Goal: Information Seeking & Learning: Learn about a topic

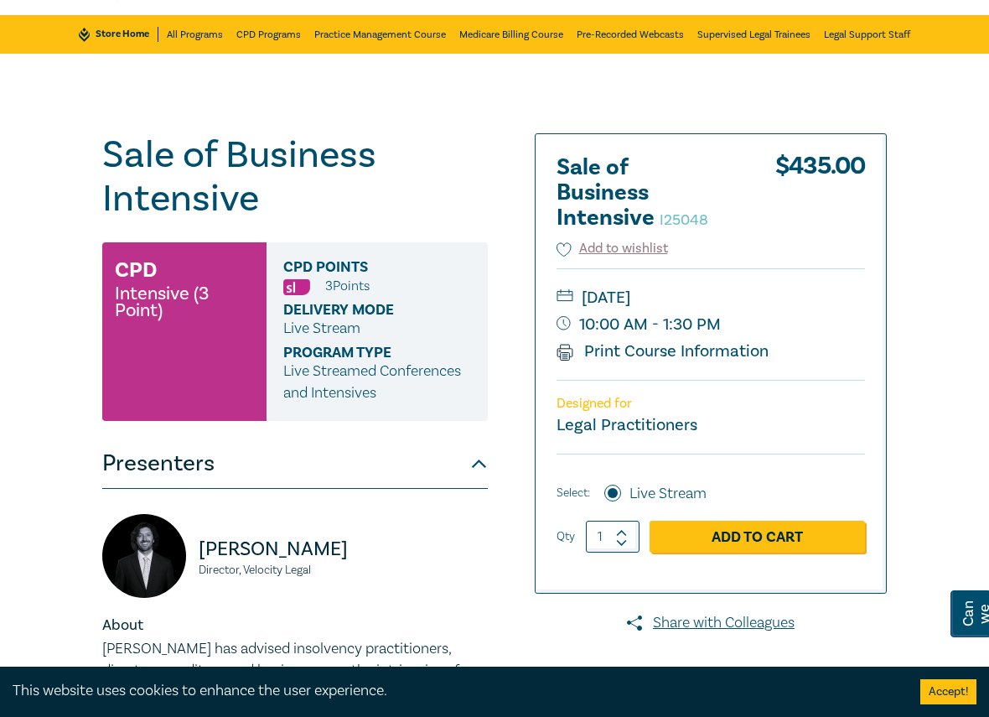
scroll to position [335, 0]
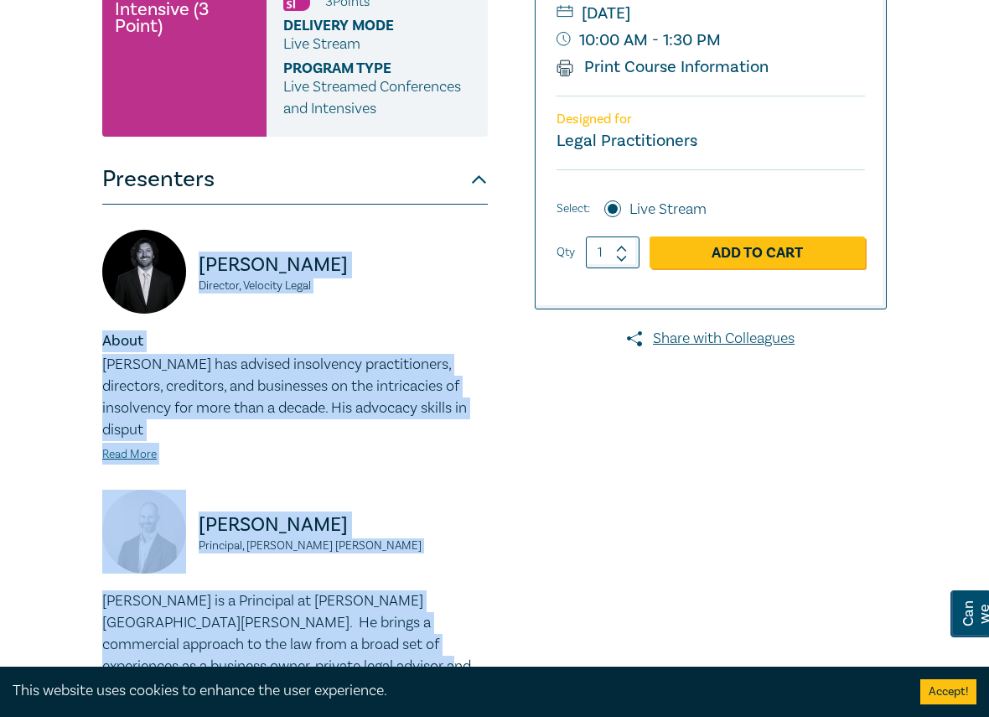
drag, startPoint x: 71, startPoint y: 213, endPoint x: 494, endPoint y: 642, distance: 602.1
click at [494, 642] on div "Sale of Business Intensive I25048 CPD Intensive (3 Point) CPD Points 3 Point s …" at bounding box center [494, 454] width 989 height 1369
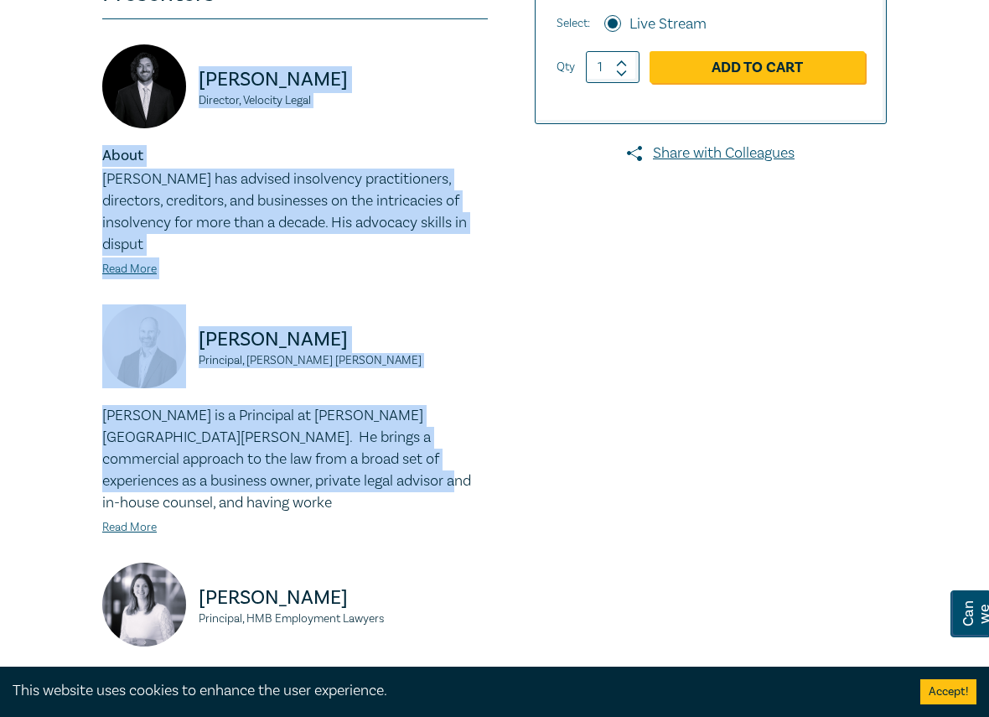
scroll to position [587, 0]
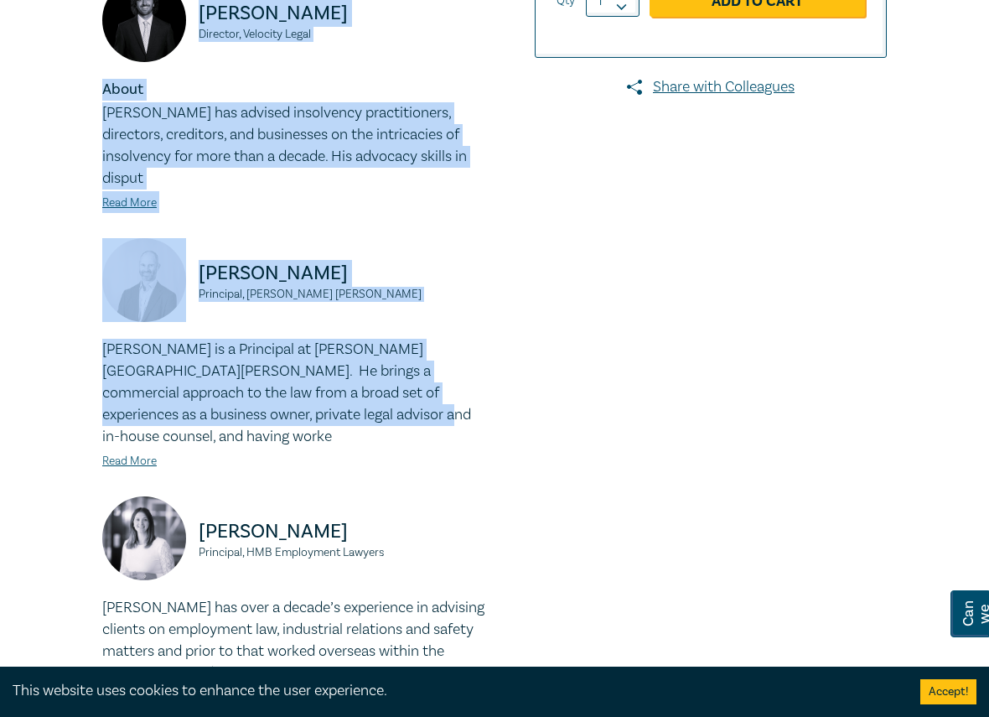
click at [44, 9] on div "Sale of Business Intensive I25048 CPD Intensive (3 Point) CPD Points 3 Point s …" at bounding box center [494, 202] width 989 height 1369
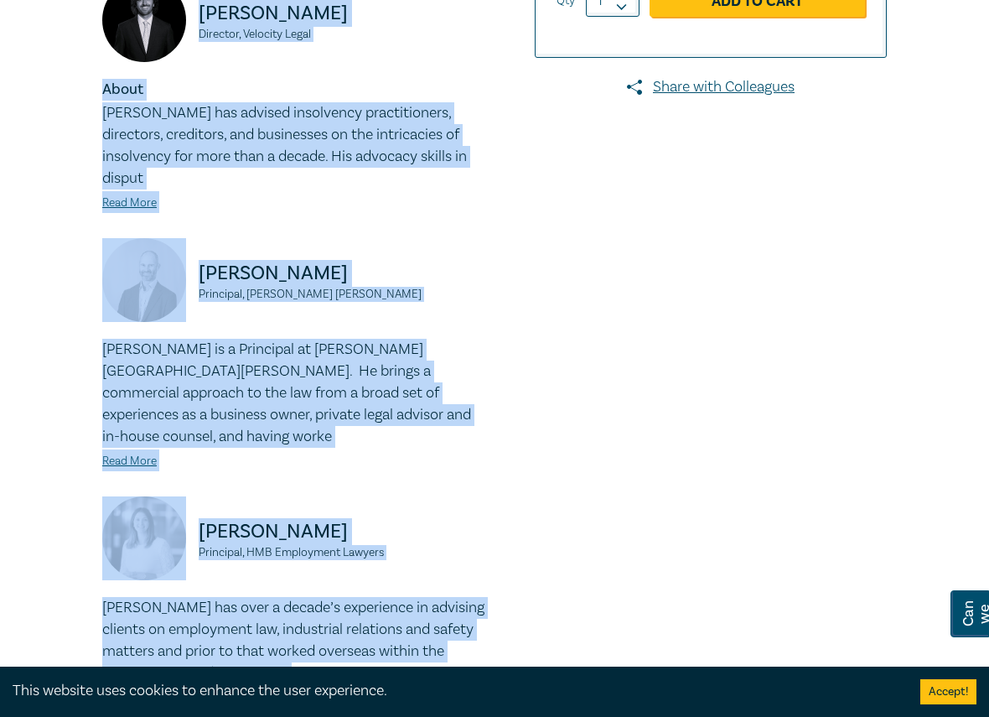
drag, startPoint x: 61, startPoint y: 10, endPoint x: 449, endPoint y: 633, distance: 733.7
click at [449, 633] on div "Sale of Business Intensive I25048 CPD Intensive (3 Point) CPD Points 3 Point s …" at bounding box center [494, 202] width 989 height 1369
copy div "Seamus Ryan Director, Velocity Legal About Seamus has advised insolvency practi…"
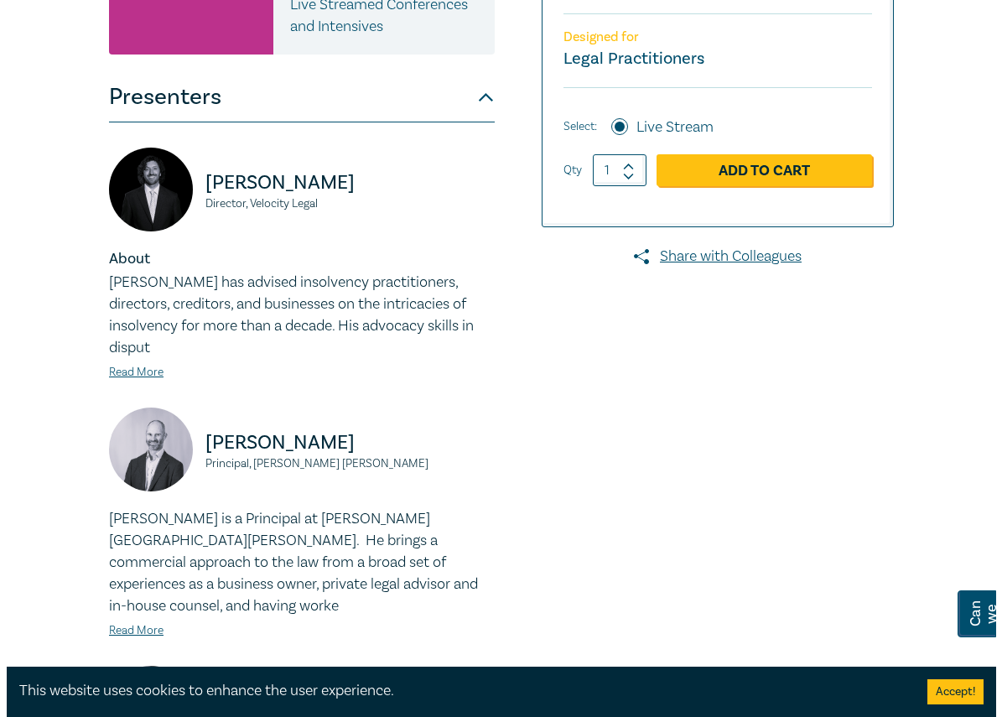
scroll to position [419, 0]
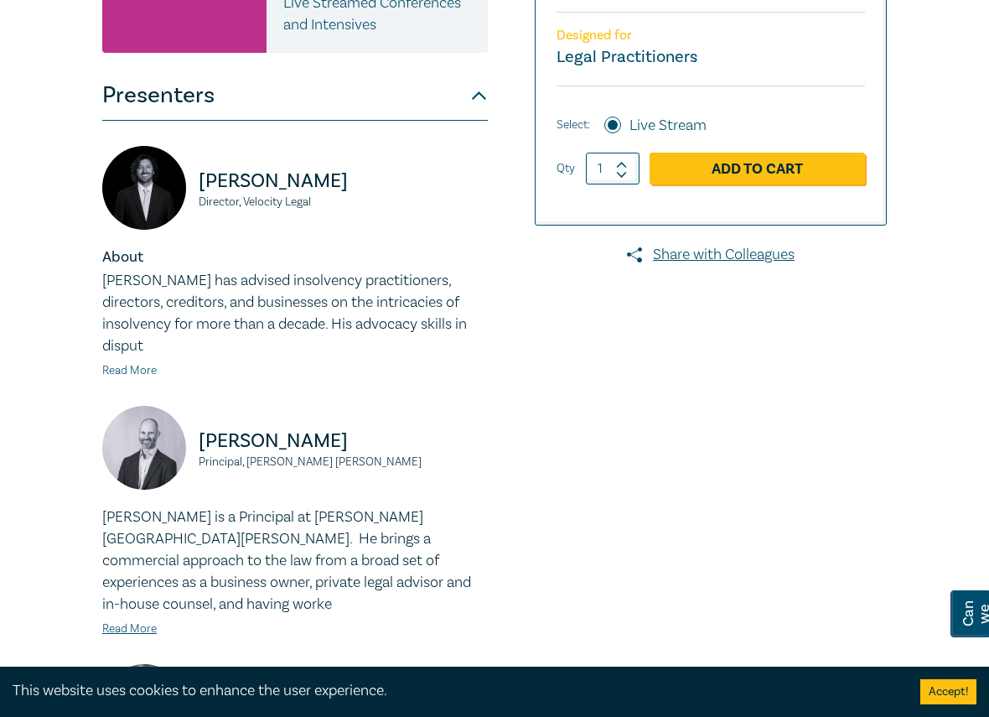
click at [142, 363] on link "Read More" at bounding box center [129, 370] width 54 height 15
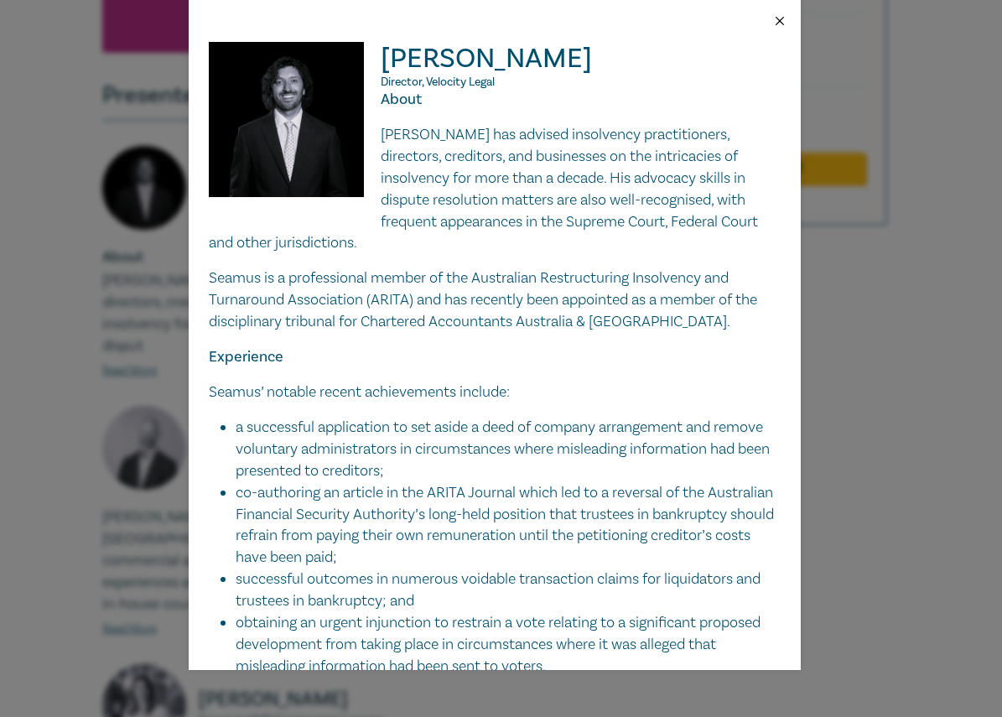
click at [774, 17] on button "Close" at bounding box center [779, 20] width 15 height 15
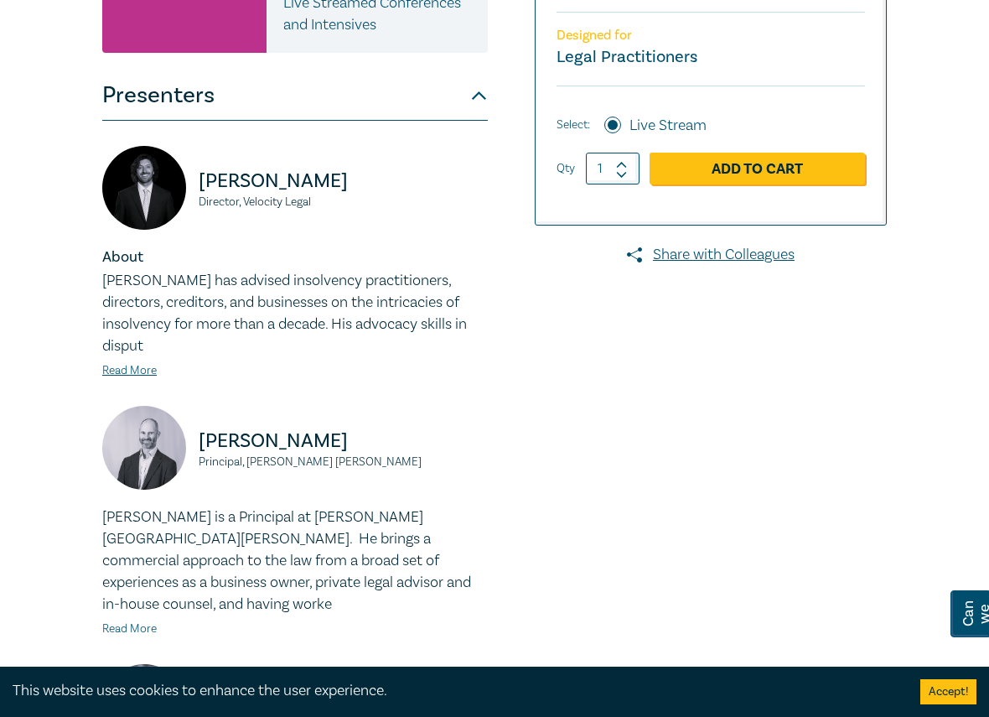
click at [140, 621] on link "Read More" at bounding box center [129, 628] width 54 height 15
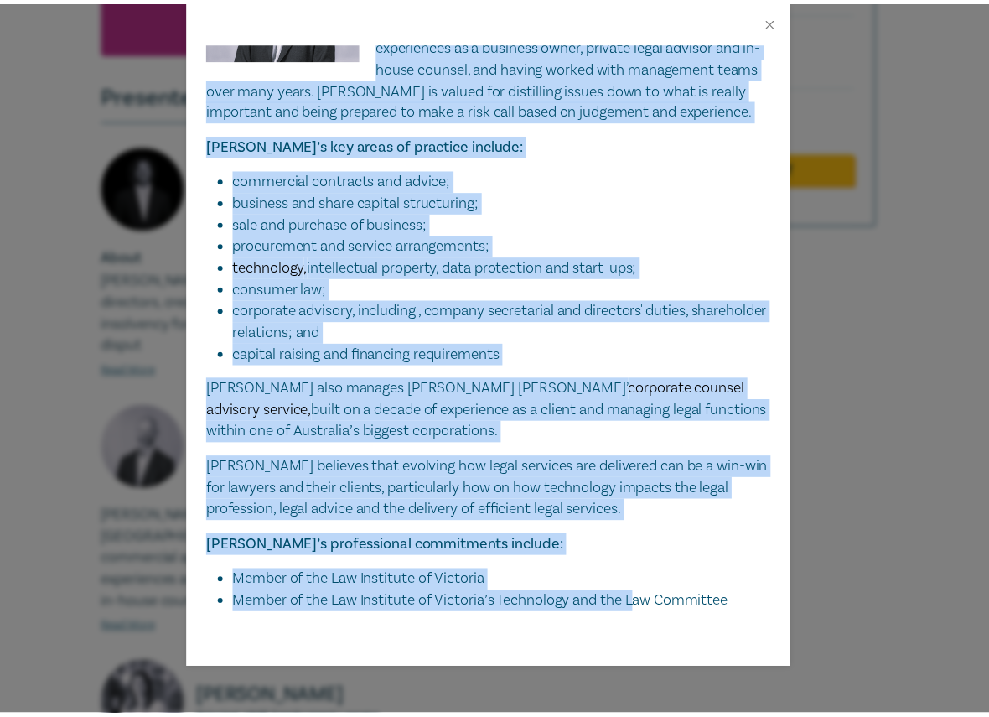
scroll to position [136, 0]
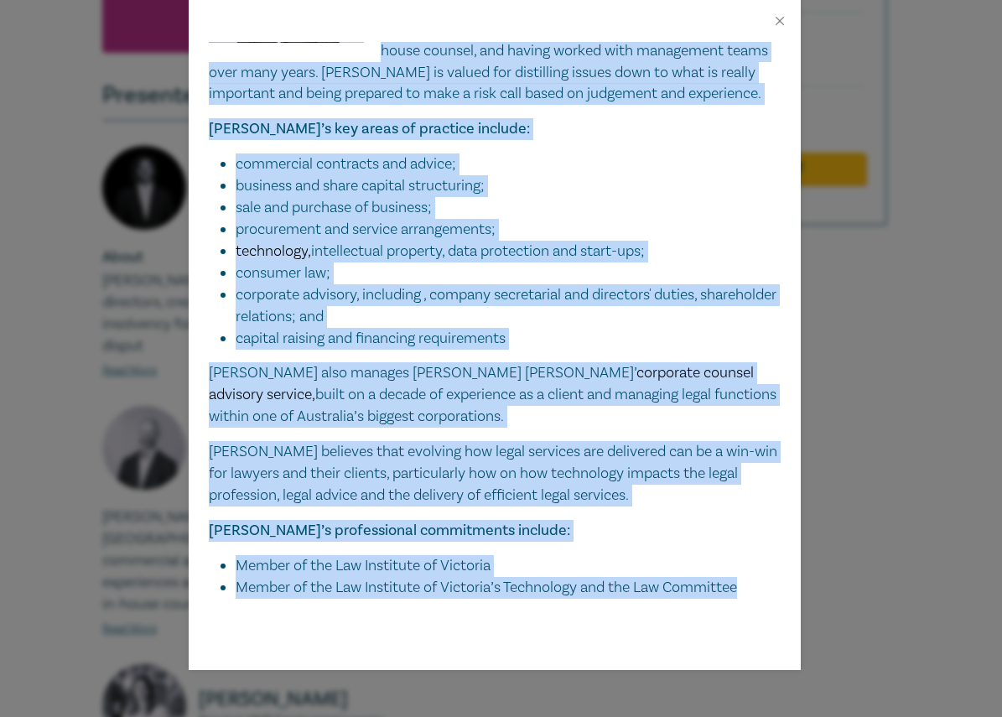
drag, startPoint x: 378, startPoint y: 53, endPoint x: 758, endPoint y: 607, distance: 672.1
click at [758, 607] on div "[PERSON_NAME] Principal, [PERSON_NAME] [PERSON_NAME] is a Principal at [PERSON_…" at bounding box center [495, 356] width 612 height 628
copy div "Lore Ipsu Dolorsita, Consect Adipisc Elit se d Eiusmodte in Utlabor Etdolor. Ma…"
click at [659, 133] on p "[PERSON_NAME]’s key areas of practice include:" at bounding box center [495, 129] width 572 height 22
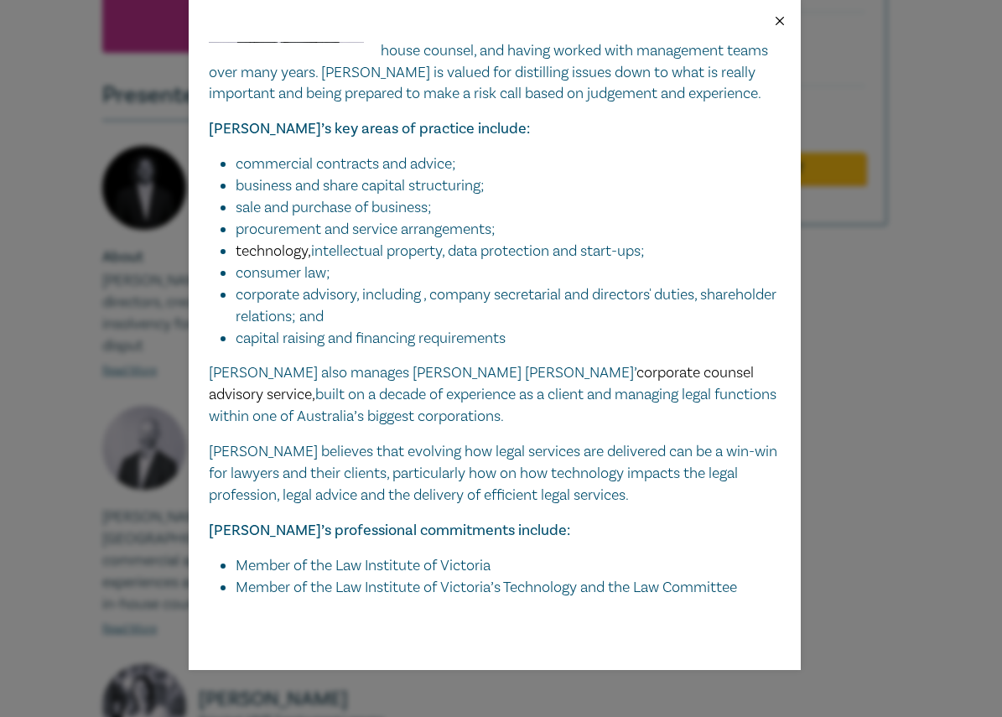
click at [778, 14] on button "Close" at bounding box center [779, 20] width 15 height 15
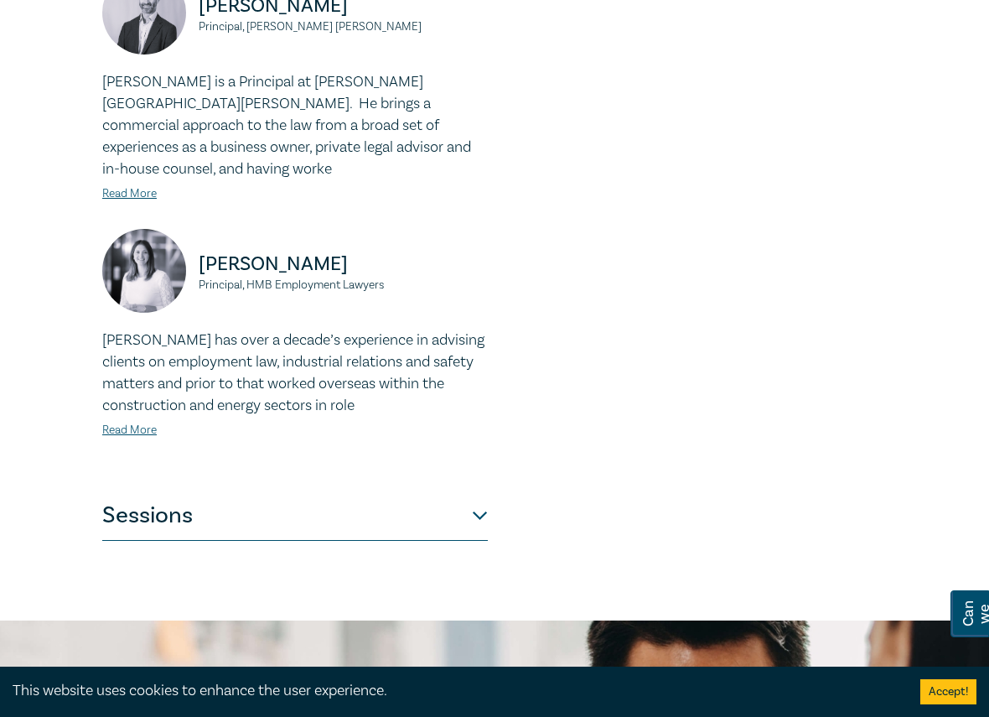
scroll to position [838, 0]
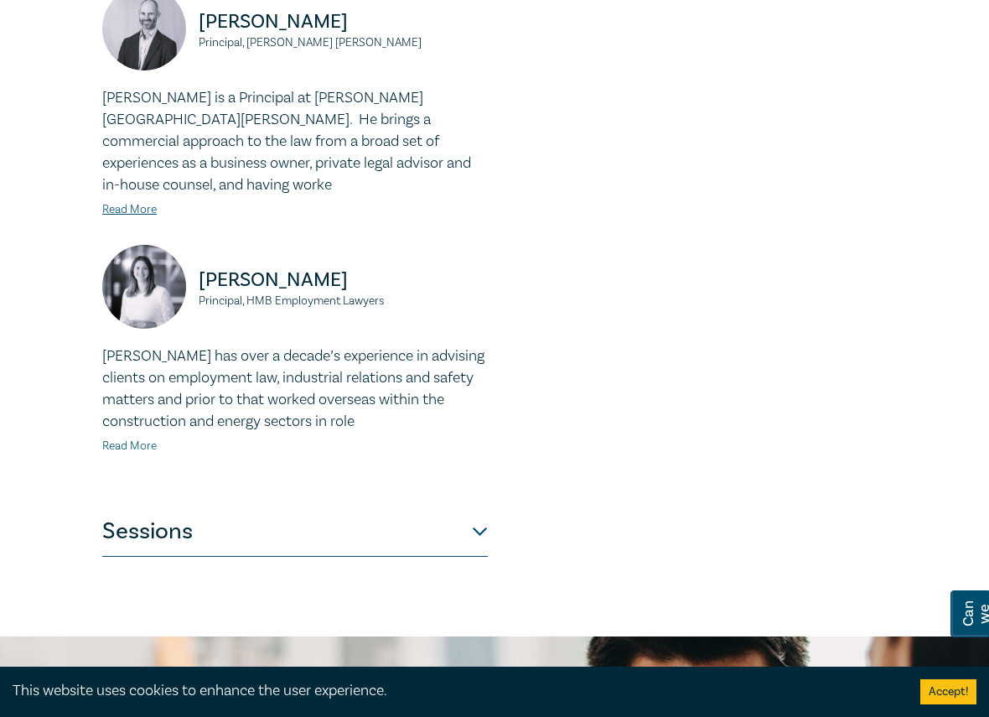
click at [137, 438] on link "Read More" at bounding box center [129, 445] width 54 height 15
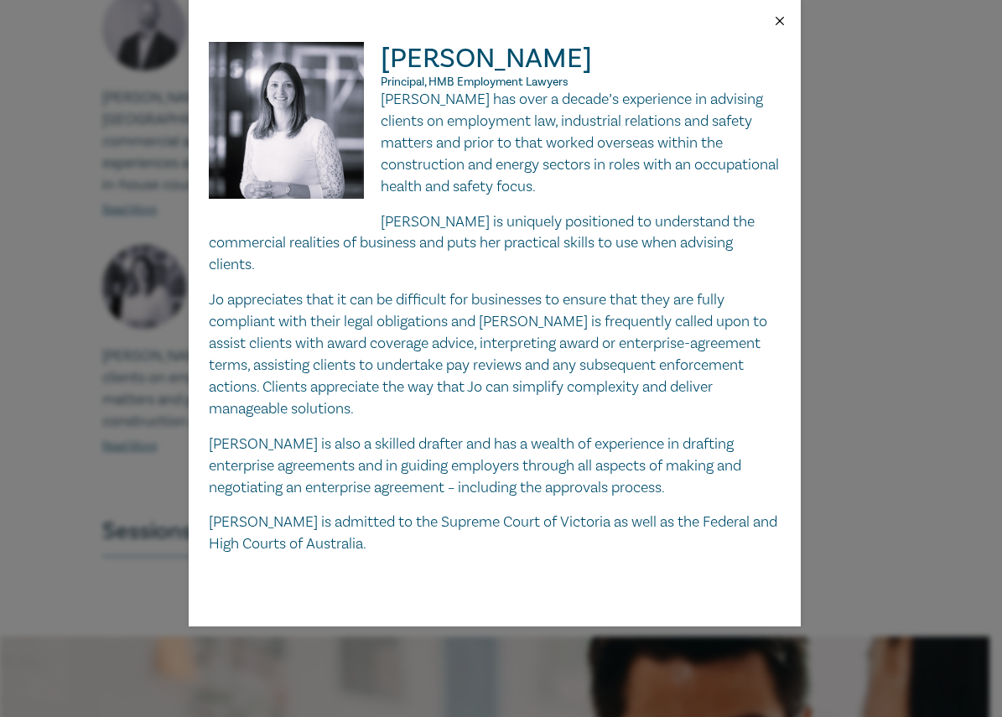
click at [785, 22] on button "Close" at bounding box center [779, 20] width 15 height 15
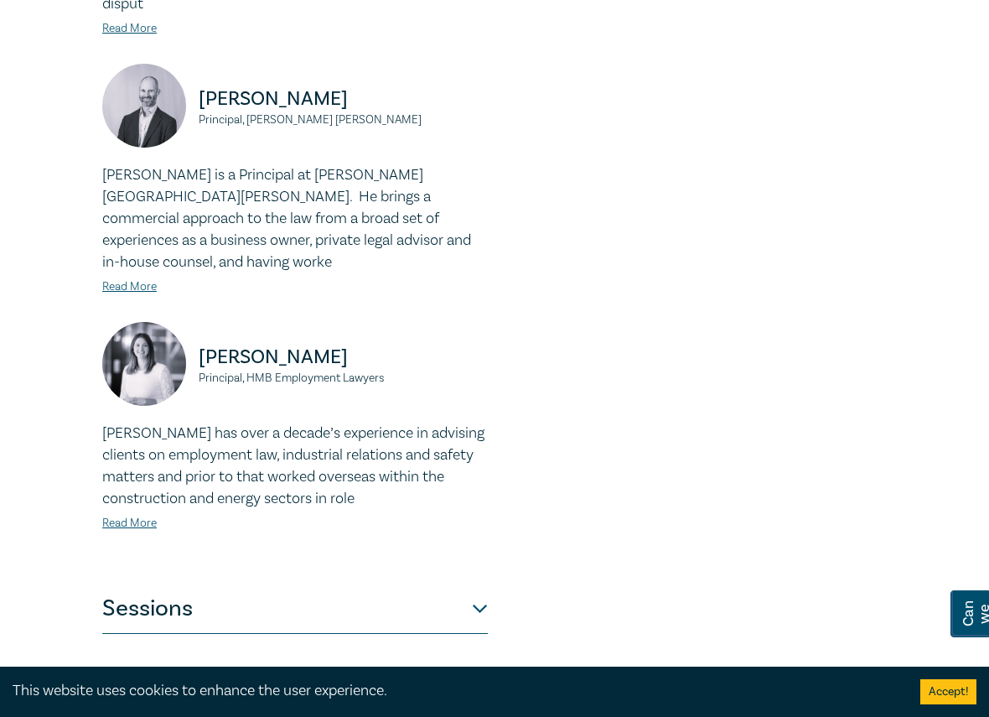
scroll to position [754, 0]
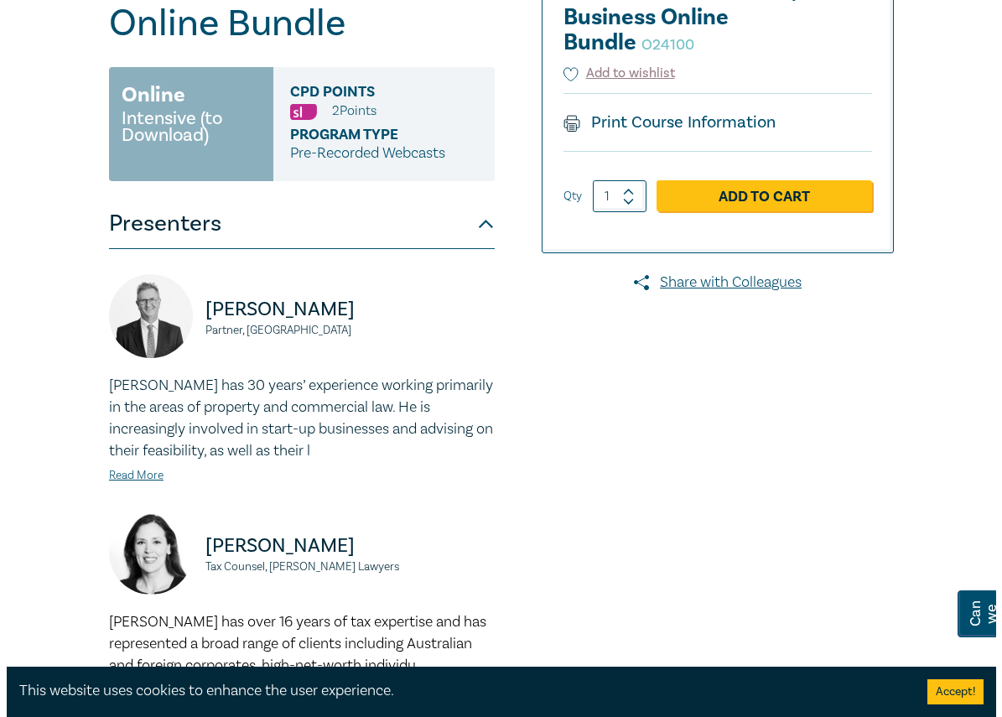
scroll to position [251, 0]
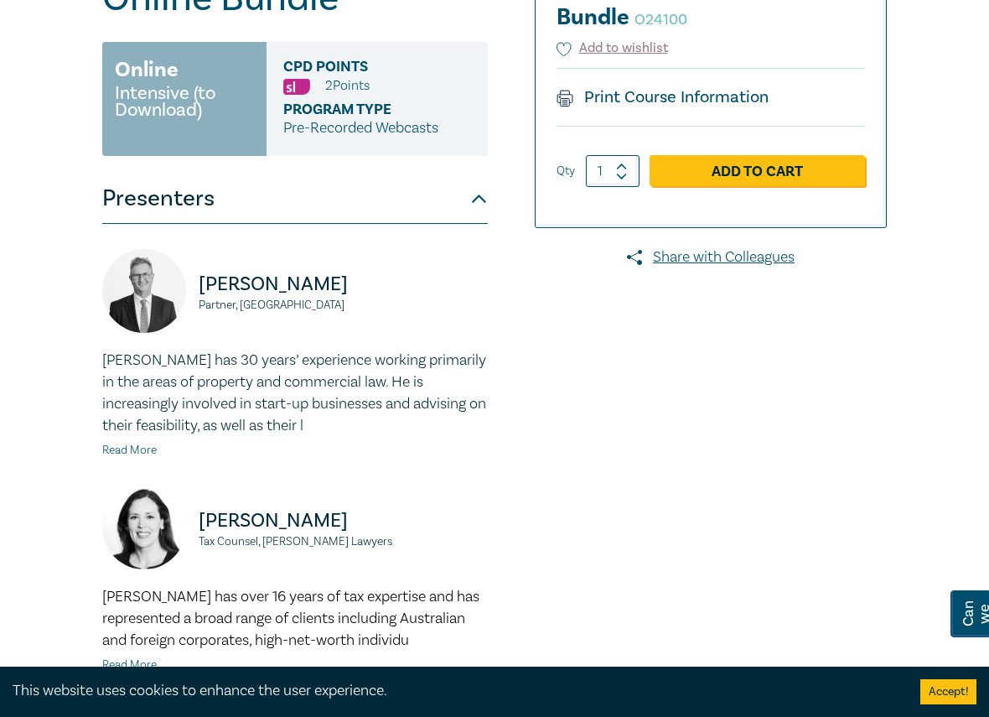
click at [136, 452] on link "Read More" at bounding box center [129, 450] width 54 height 15
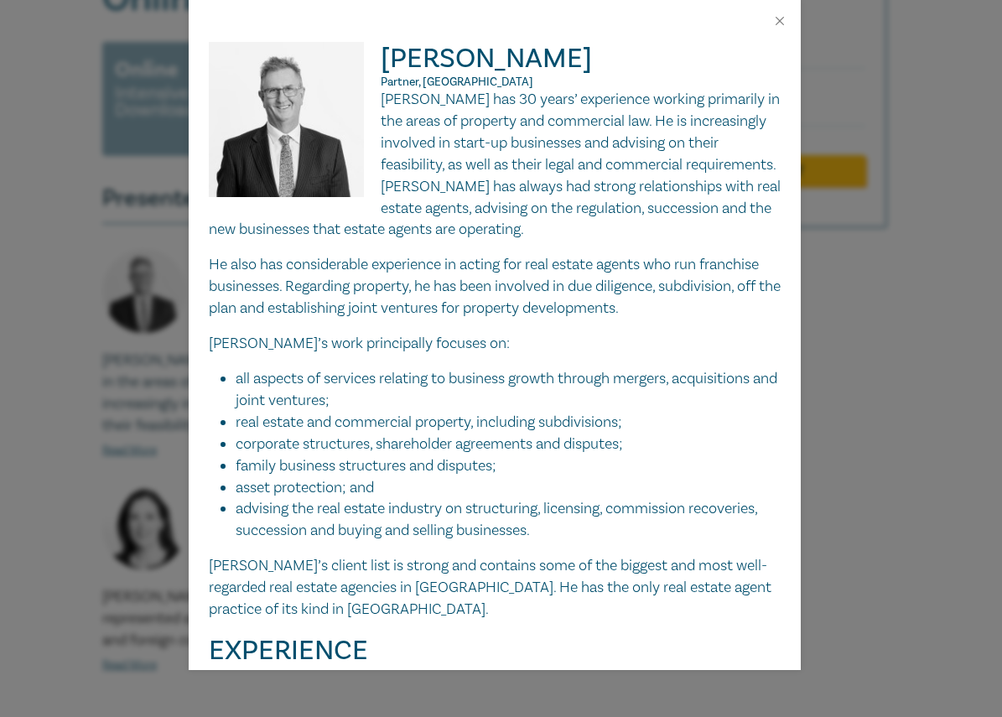
click at [385, 44] on h2 "[PERSON_NAME] Partner, [GEOGRAPHIC_DATA]" at bounding box center [495, 65] width 572 height 47
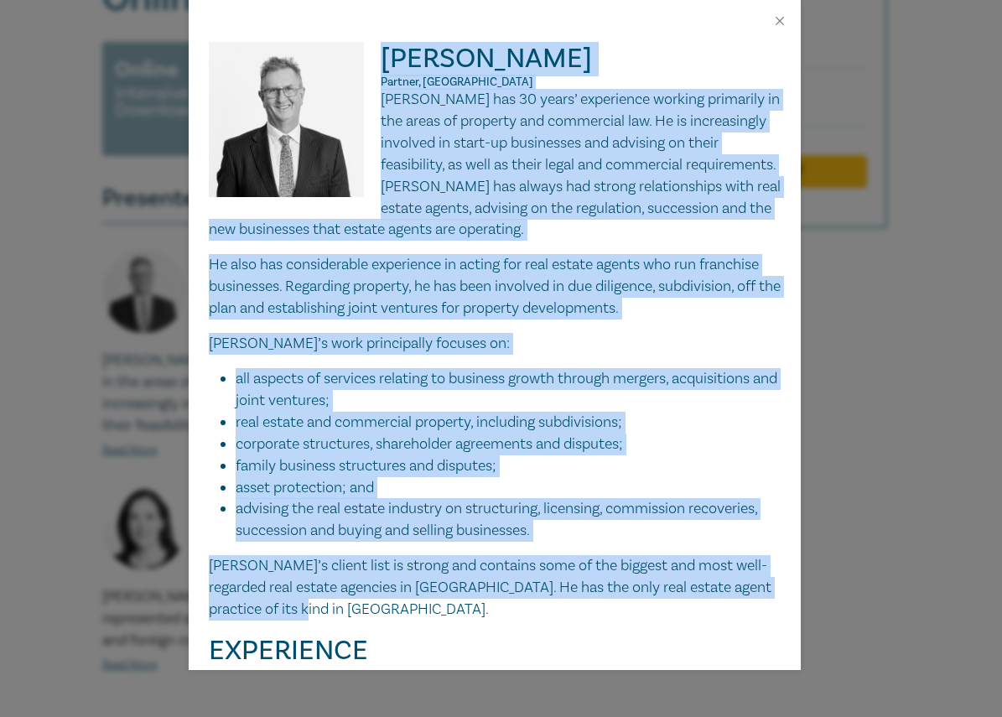
drag, startPoint x: 379, startPoint y: 52, endPoint x: 406, endPoint y: 603, distance: 552.1
click at [406, 603] on div "[PERSON_NAME] Partner, [PERSON_NAME] has 30 years’ experience working primarily…" at bounding box center [495, 473] width 572 height 863
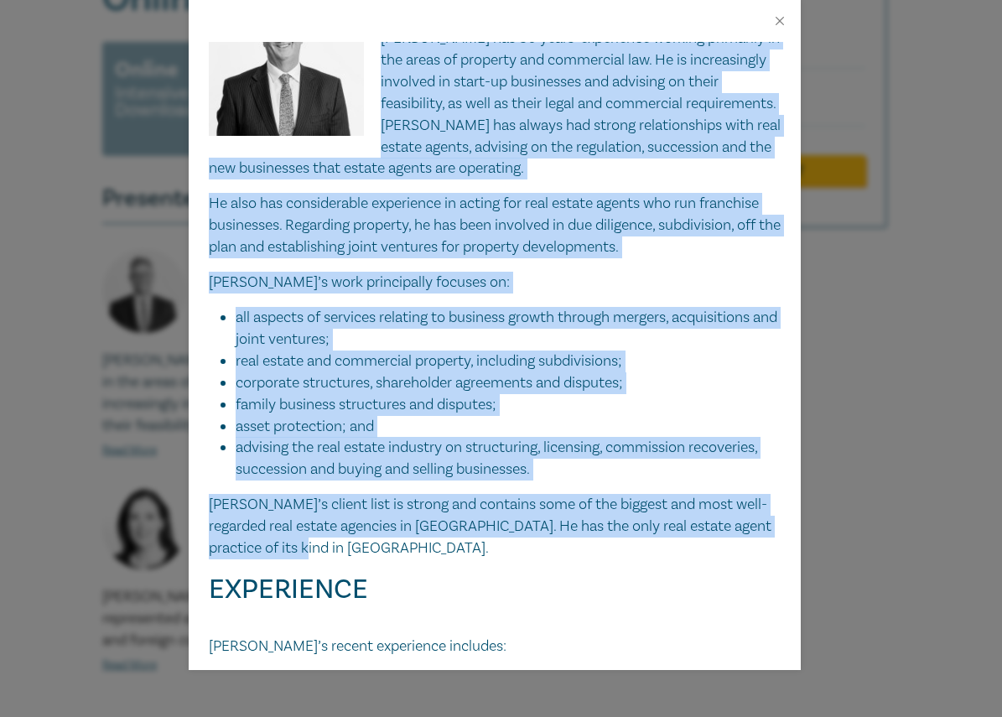
scroll to position [0, 0]
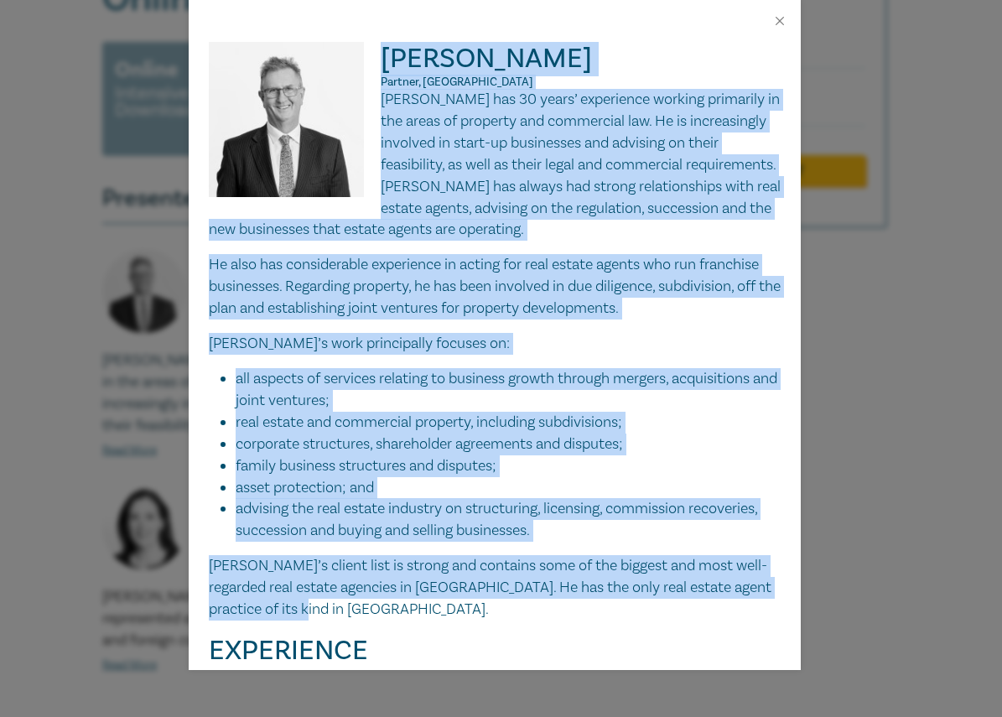
click at [598, 51] on h2 "[PERSON_NAME] Partner, [GEOGRAPHIC_DATA]" at bounding box center [495, 65] width 572 height 47
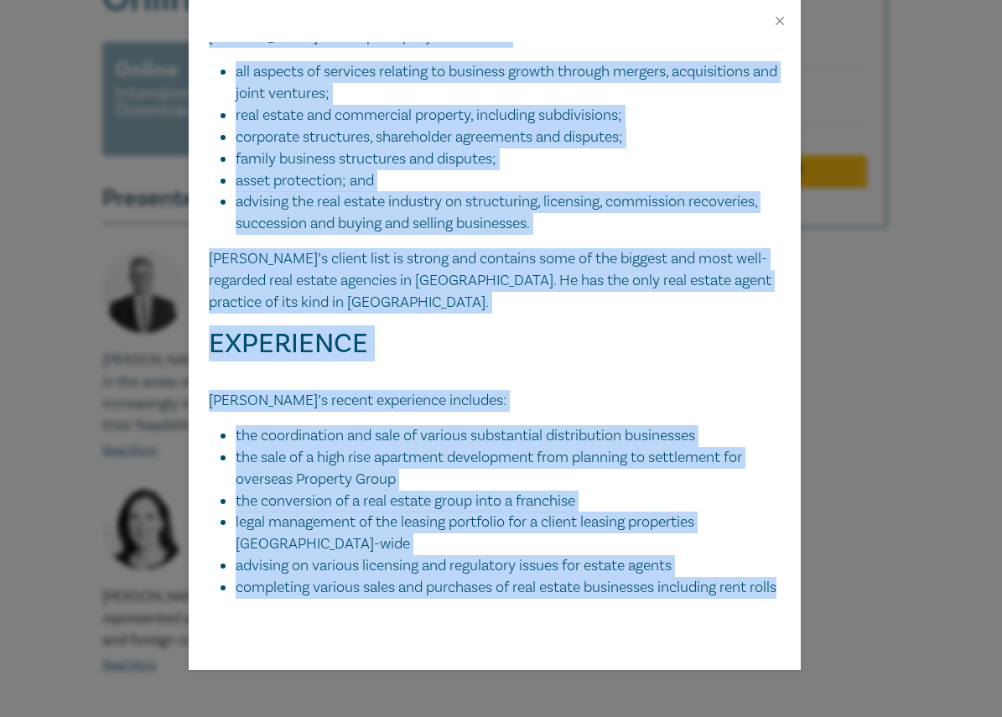
scroll to position [329, 0]
drag, startPoint x: 382, startPoint y: 47, endPoint x: 458, endPoint y: 601, distance: 559.1
click at [458, 601] on div "John Turnbull Partner, Cornwalls John has 30 years’ experience working primaril…" at bounding box center [495, 356] width 612 height 628
copy div "John Turnbull Partner, Cornwalls John has 30 years’ experience working primaril…"
click at [624, 634] on div "John Turnbull Partner, Cornwalls John has 30 years’ experience working primaril…" at bounding box center [495, 356] width 612 height 628
